Goal: Task Accomplishment & Management: Use online tool/utility

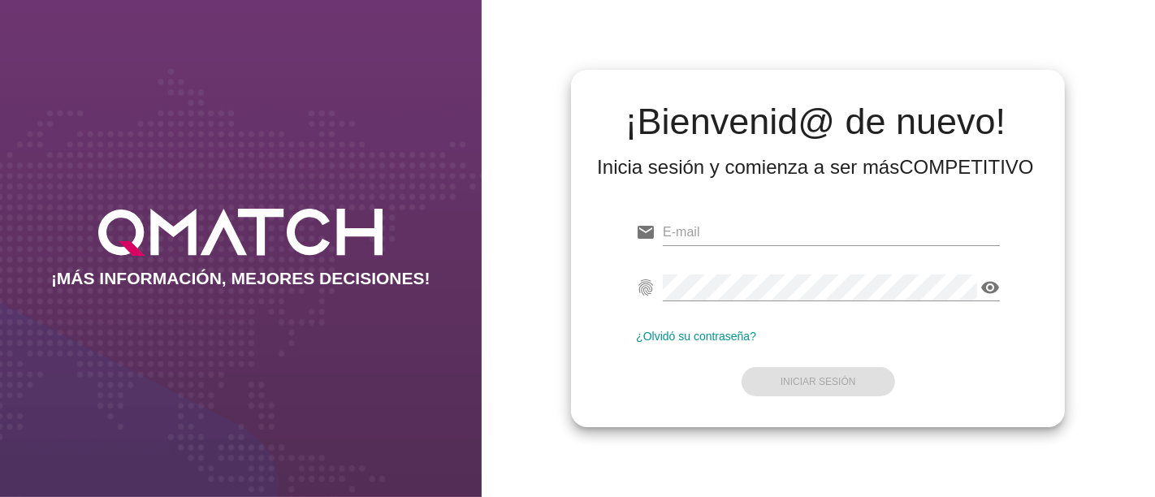
type input "[PERSON_NAME][EMAIL_ADDRESS][PERSON_NAME][DOMAIN_NAME]"
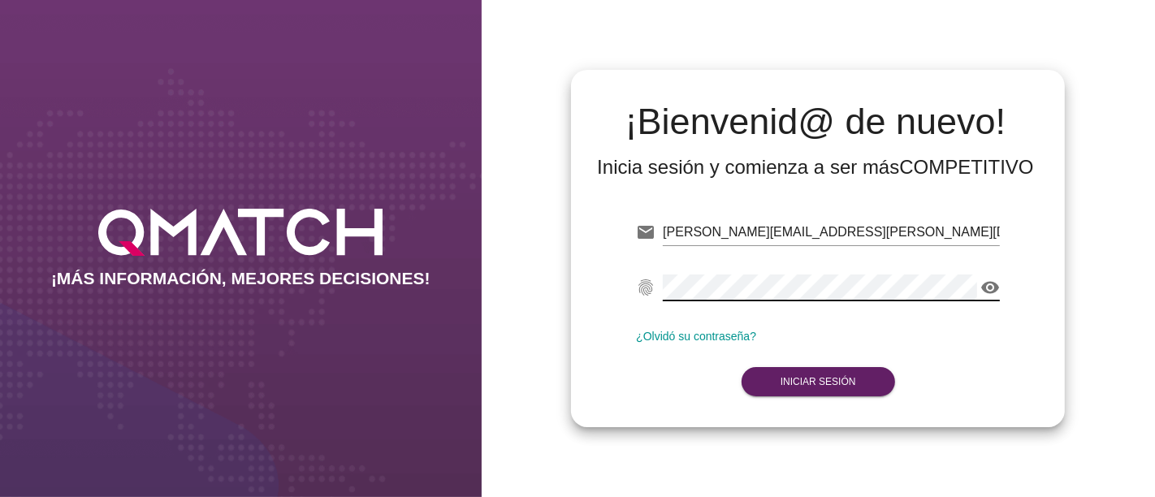
click at [675, 391] on form "email [PERSON_NAME][EMAIL_ADDRESS][PERSON_NAME][DOMAIN_NAME] fingerprint visibi…" at bounding box center [818, 306] width 364 height 192
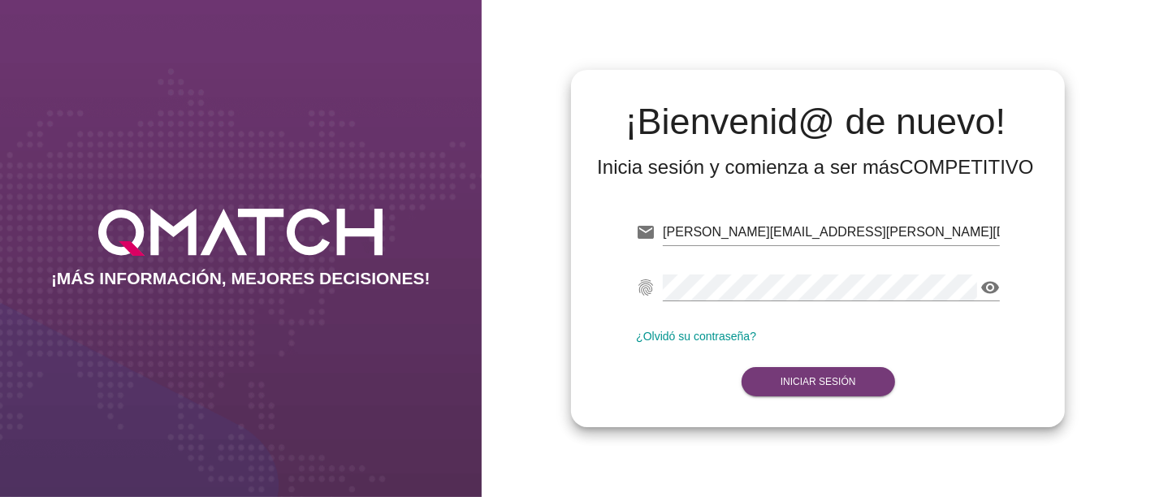
click at [773, 382] on button "Iniciar Sesión" at bounding box center [819, 381] width 154 height 29
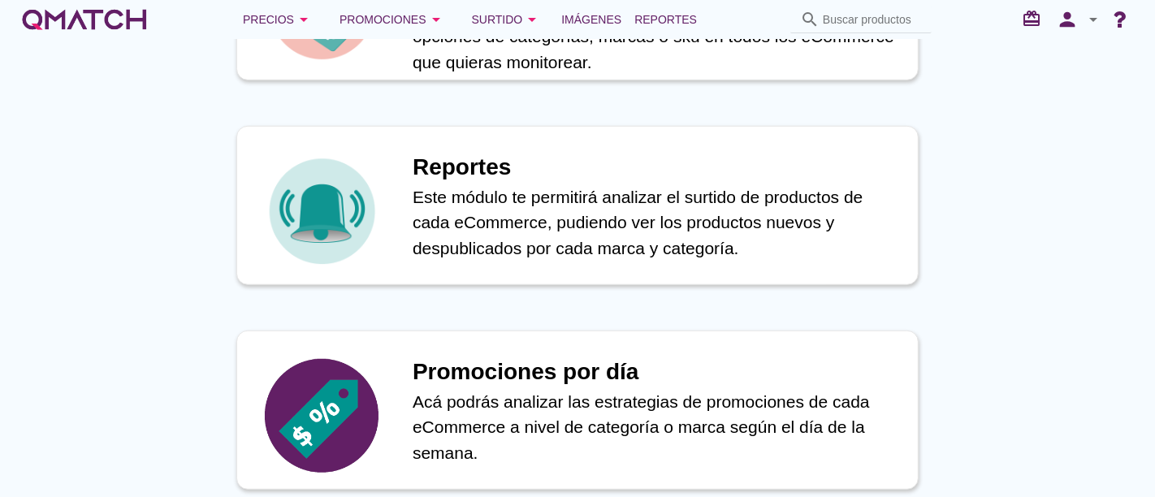
scroll to position [873, 0]
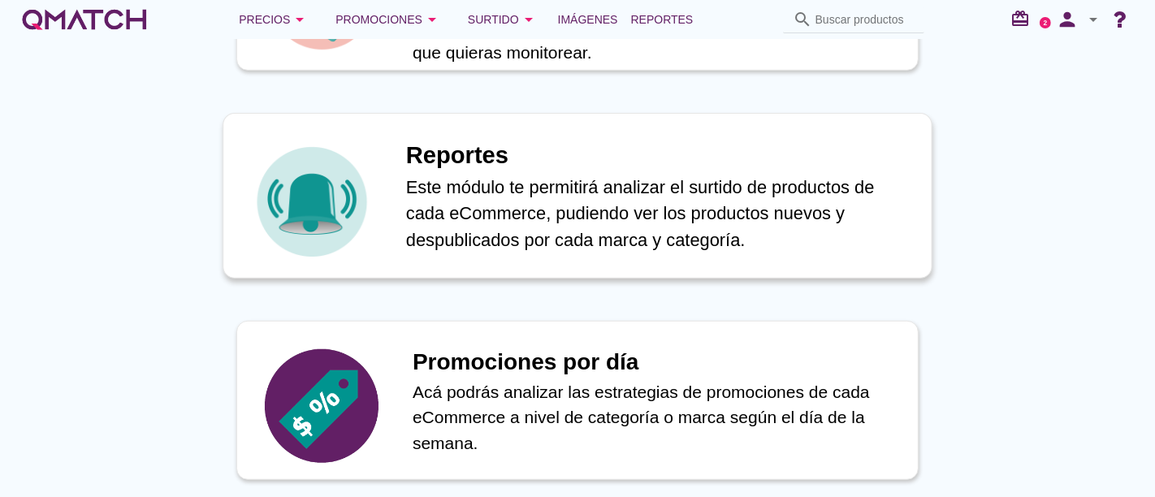
click at [584, 174] on p "Este módulo te permitirá analizar el surtido de productos de cada eCommerce, pu…" at bounding box center [660, 214] width 509 height 80
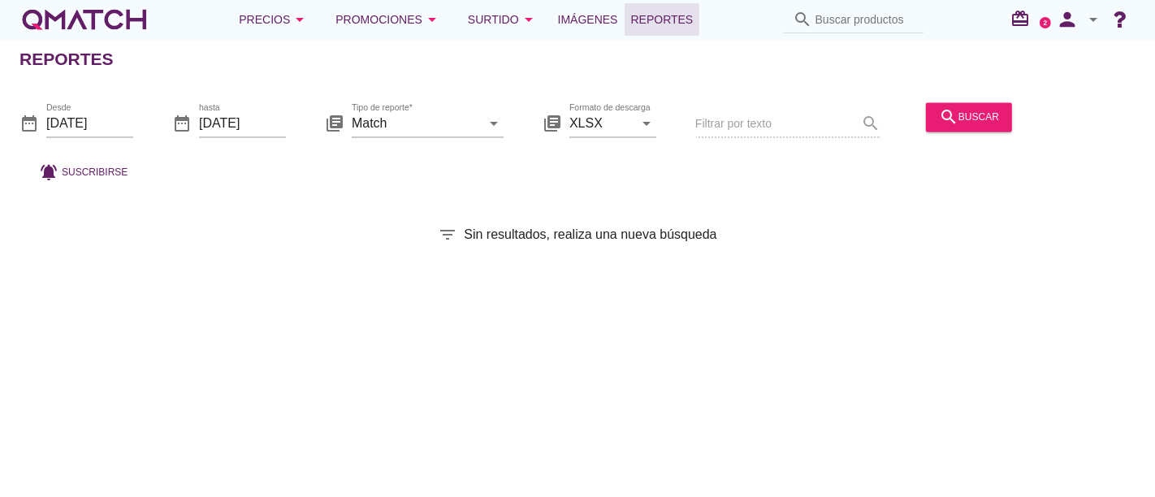
click at [467, 143] on div at bounding box center [428, 148] width 152 height 10
click at [492, 124] on icon "arrow_drop_down" at bounding box center [493, 123] width 19 height 19
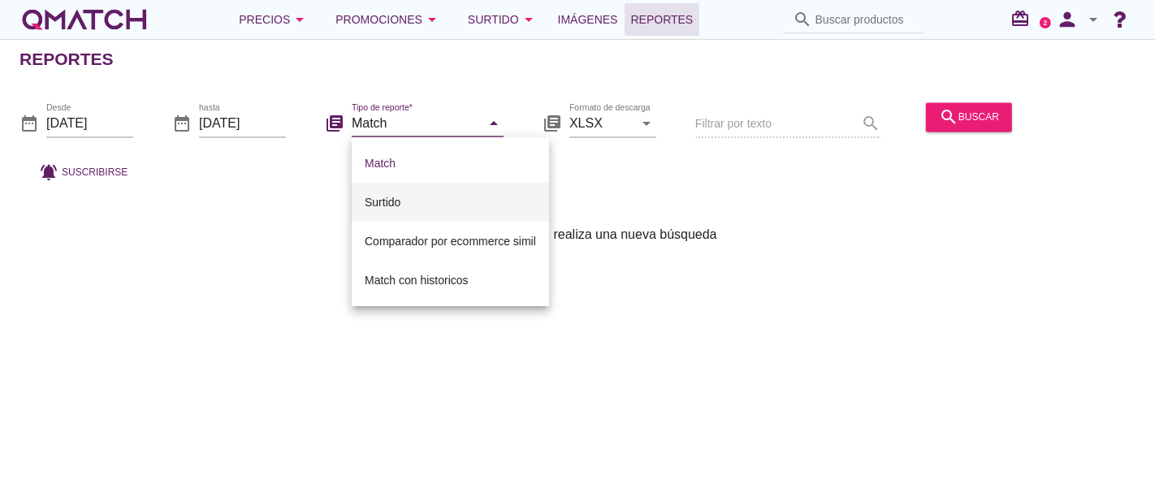
click at [398, 206] on div "Surtido" at bounding box center [450, 202] width 171 height 19
type input "Surtido"
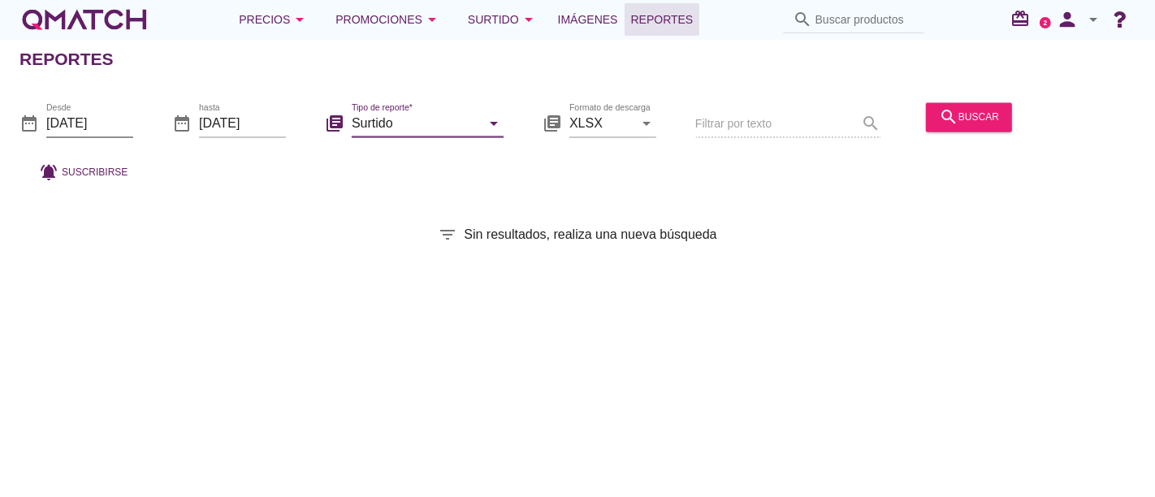
click at [115, 123] on input "[DATE]" at bounding box center [89, 123] width 87 height 26
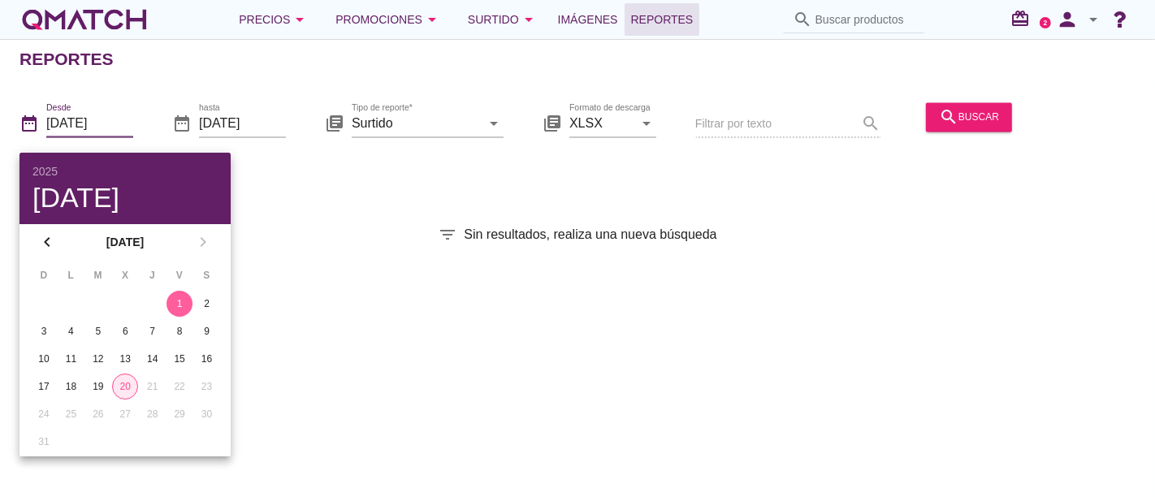
click at [128, 379] on div "20" at bounding box center [125, 386] width 24 height 15
type input "[DATE]"
click at [964, 107] on div "search buscar" at bounding box center [969, 116] width 60 height 19
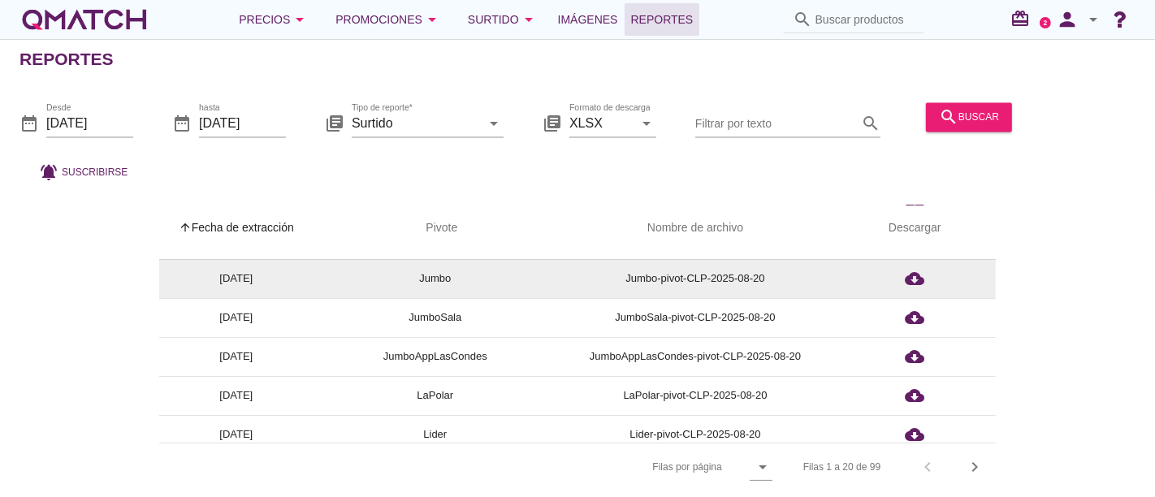
scroll to position [288, 0]
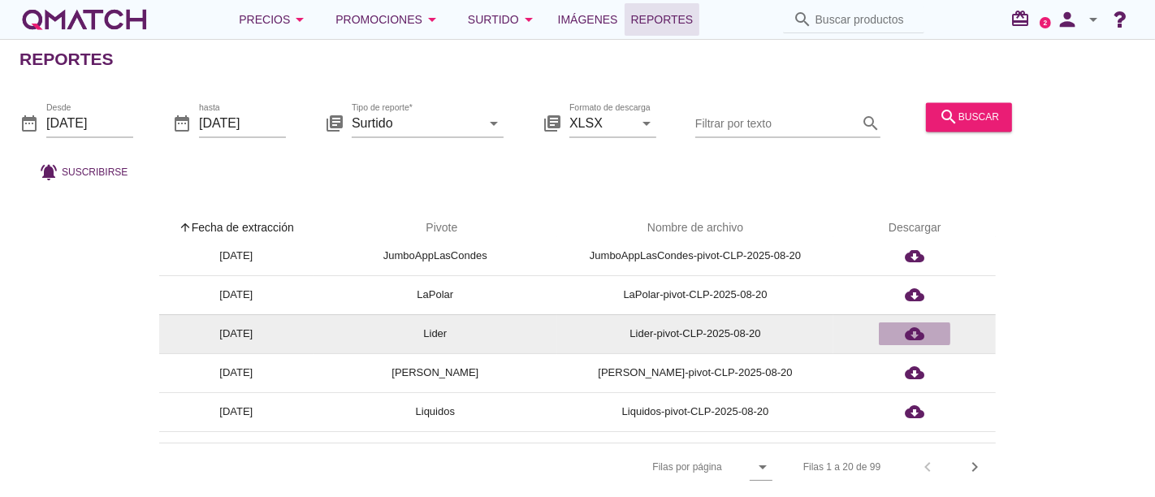
click at [911, 328] on icon "cloud_download" at bounding box center [914, 333] width 19 height 19
